Goal: Navigation & Orientation: Understand site structure

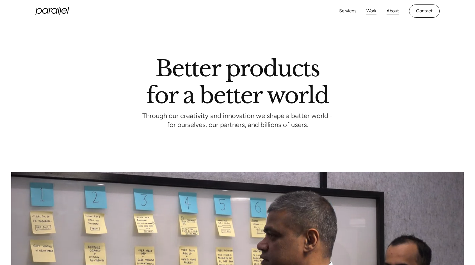
click at [375, 12] on link "Work" at bounding box center [371, 11] width 10 height 8
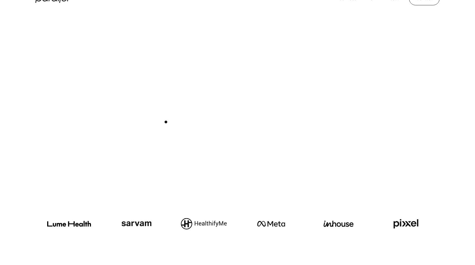
scroll to position [168, 0]
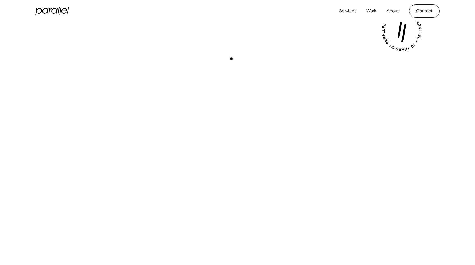
click at [234, 44] on div "Play with Sound" at bounding box center [237, 146] width 404 height 227
